Goal: Task Accomplishment & Management: Use online tool/utility

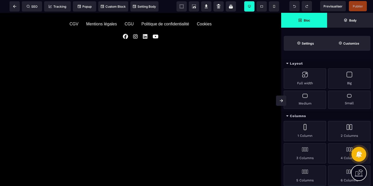
scroll to position [429, 0]
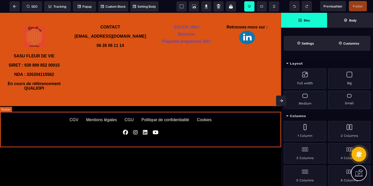
scroll to position [327, 0]
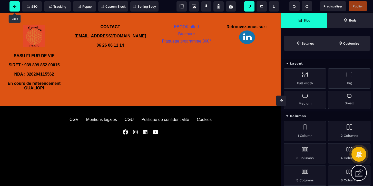
click at [16, 4] on span at bounding box center [14, 6] width 10 height 10
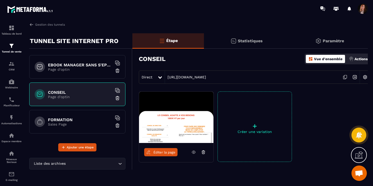
click at [65, 124] on p "Sales Page" at bounding box center [80, 124] width 64 height 4
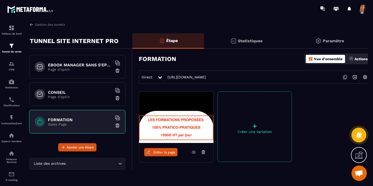
click at [168, 103] on img at bounding box center [176, 117] width 74 height 51
click at [160, 152] on span "Éditer la page" at bounding box center [164, 152] width 22 height 4
